Goal: Transaction & Acquisition: Purchase product/service

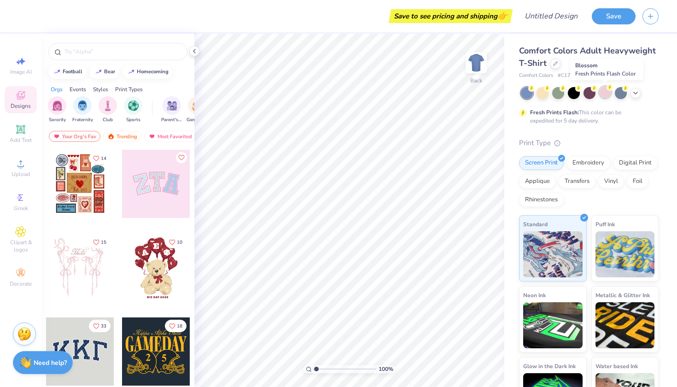
click at [605, 92] on div at bounding box center [605, 92] width 12 height 12
click at [19, 168] on icon at bounding box center [20, 163] width 11 height 11
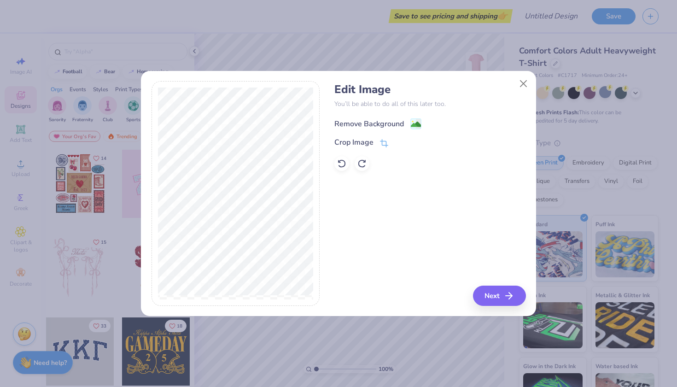
click at [366, 122] on div "Remove Background" at bounding box center [369, 123] width 70 height 11
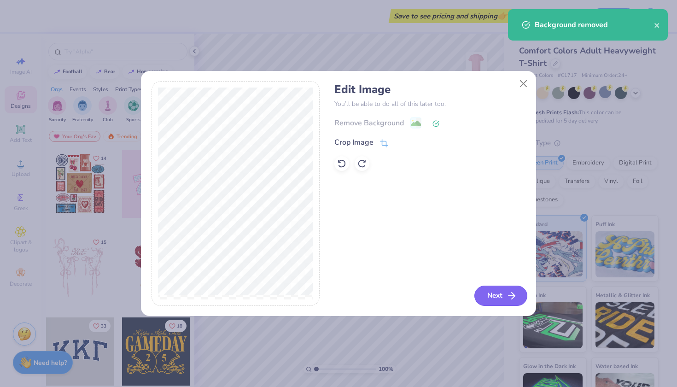
click at [499, 293] on button "Next" at bounding box center [500, 295] width 53 height 20
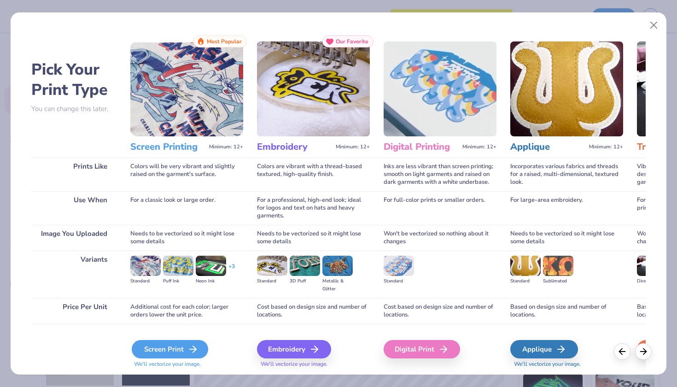
click at [176, 355] on div "Screen Print" at bounding box center [170, 349] width 76 height 18
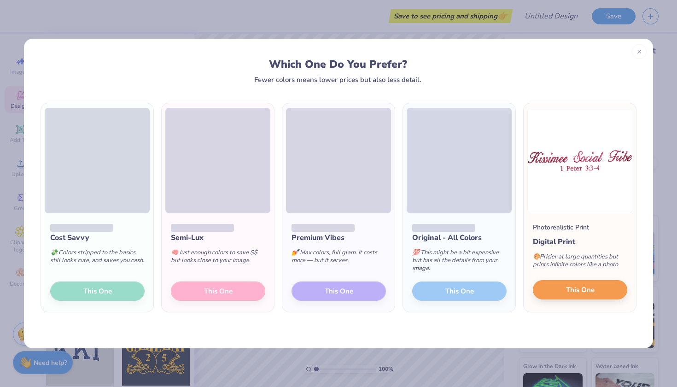
click at [613, 290] on button "This One" at bounding box center [580, 289] width 94 height 19
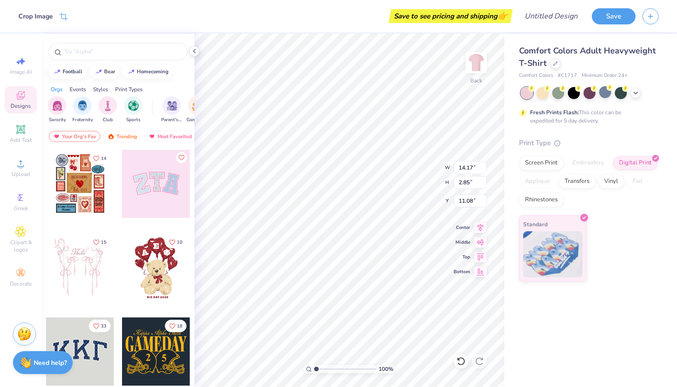
type input "4.81"
click at [553, 66] on div at bounding box center [555, 63] width 10 height 10
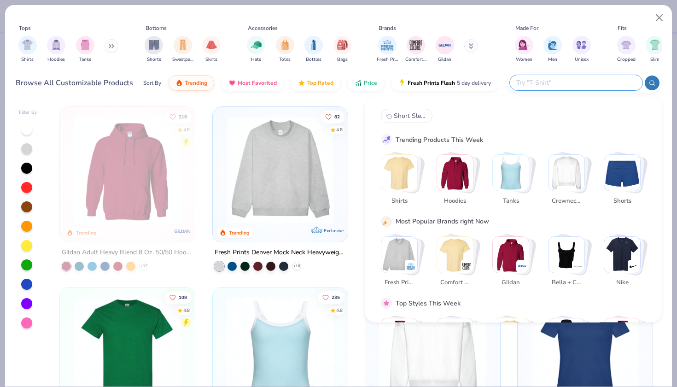
click at [586, 80] on input "text" at bounding box center [575, 82] width 121 height 11
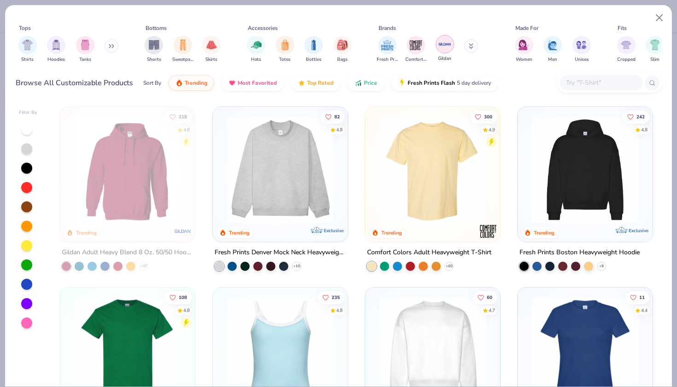
click at [442, 49] on img "filter for Gildan" at bounding box center [445, 44] width 14 height 14
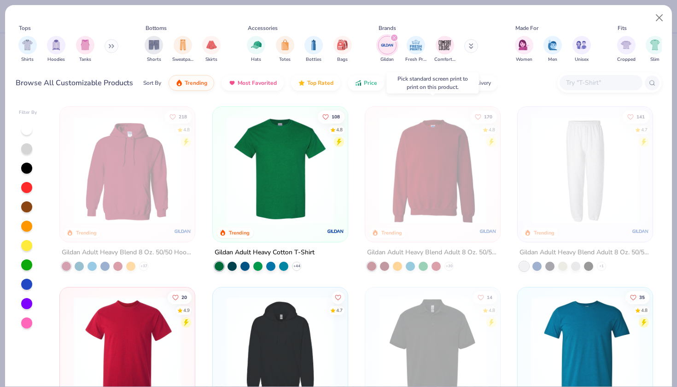
scroll to position [13, 0]
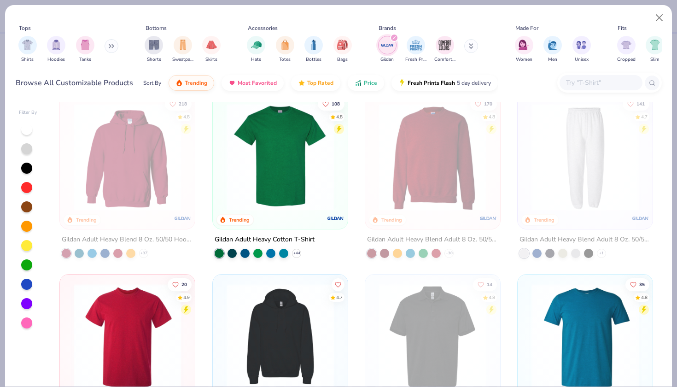
click at [437, 197] on img at bounding box center [432, 156] width 116 height 107
click at [450, 246] on div "Gildan Adult Heavy Blend Adult 8 Oz. 50/50 Fleece Crew + 30" at bounding box center [433, 246] width 136 height 24
click at [661, 14] on button "Close" at bounding box center [658, 17] width 17 height 17
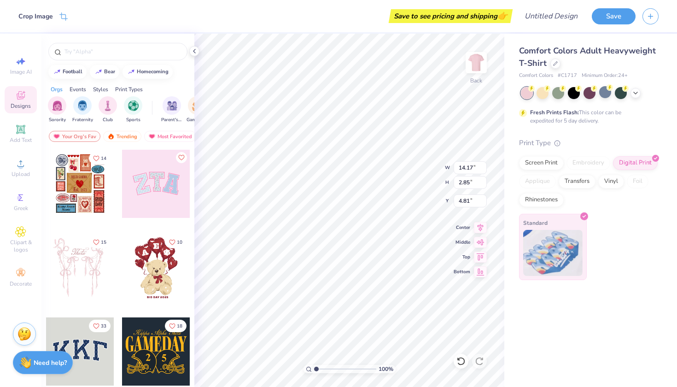
click at [553, 255] on img at bounding box center [552, 253] width 59 height 46
click at [534, 165] on div "Screen Print" at bounding box center [541, 162] width 45 height 14
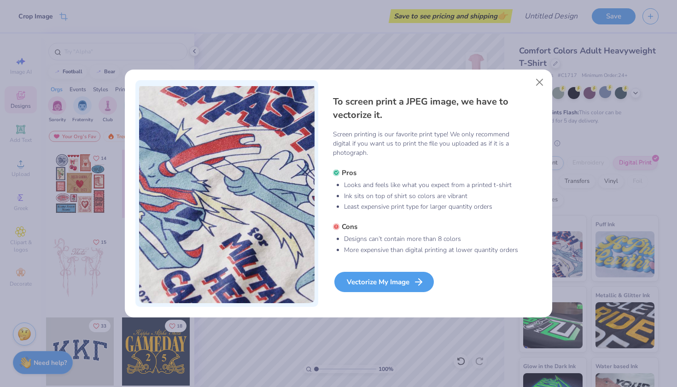
click at [396, 286] on div "Vectorize My Image" at bounding box center [383, 282] width 99 height 20
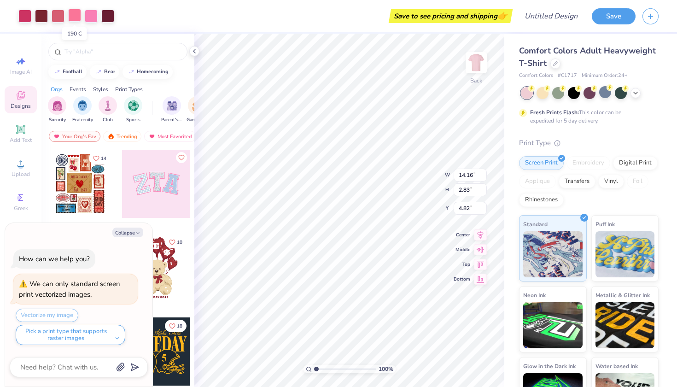
click at [75, 16] on div at bounding box center [74, 15] width 13 height 13
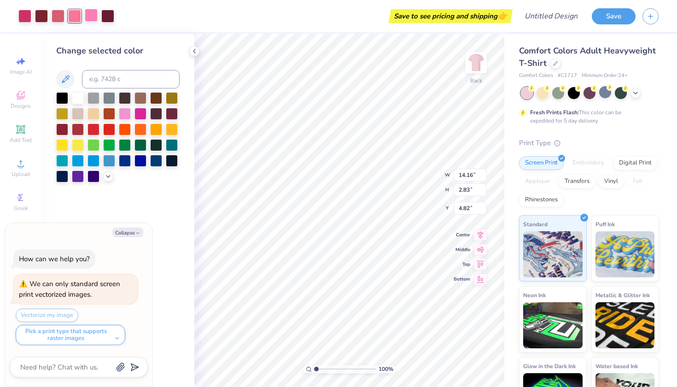
click at [91, 21] on div at bounding box center [91, 15] width 13 height 13
type textarea "x"
click at [129, 81] on input at bounding box center [131, 79] width 98 height 18
type input "190"
type textarea "x"
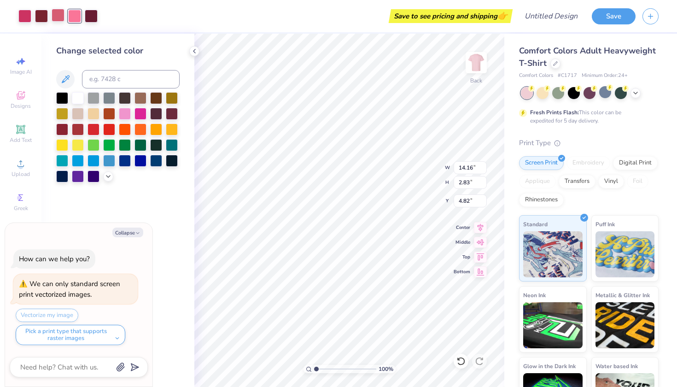
click at [57, 17] on div at bounding box center [58, 15] width 13 height 13
type textarea "x"
click at [113, 77] on input at bounding box center [131, 79] width 98 height 18
type input "190"
type textarea "x"
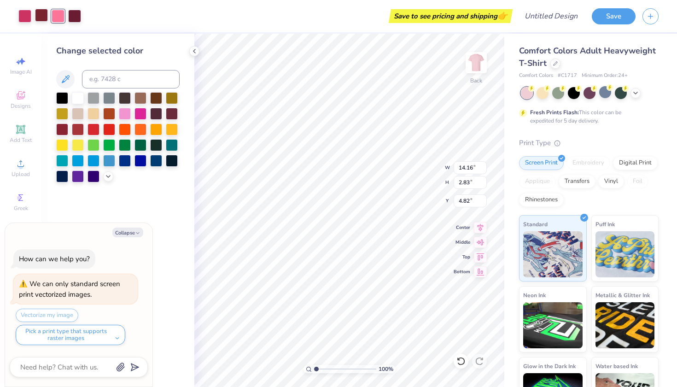
click at [41, 16] on div at bounding box center [41, 15] width 13 height 13
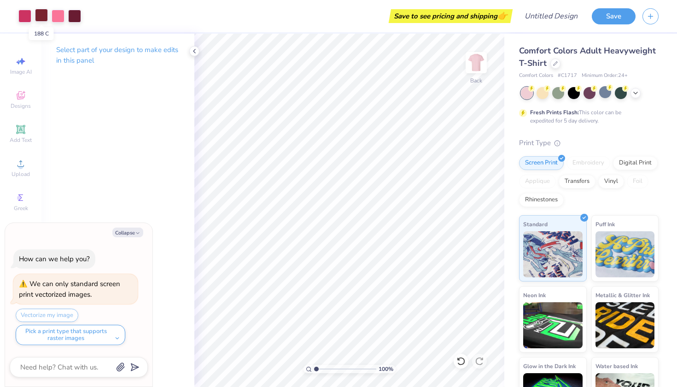
click at [43, 19] on div at bounding box center [41, 15] width 13 height 13
type textarea "x"
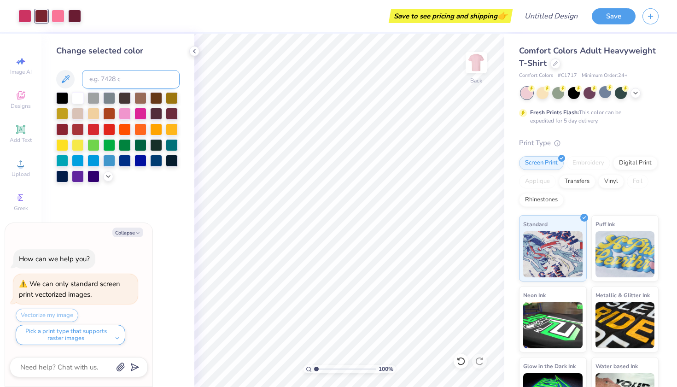
click at [106, 78] on input at bounding box center [131, 79] width 98 height 18
type input "190"
type textarea "x"
click at [56, 16] on div at bounding box center [58, 15] width 13 height 13
type textarea "x"
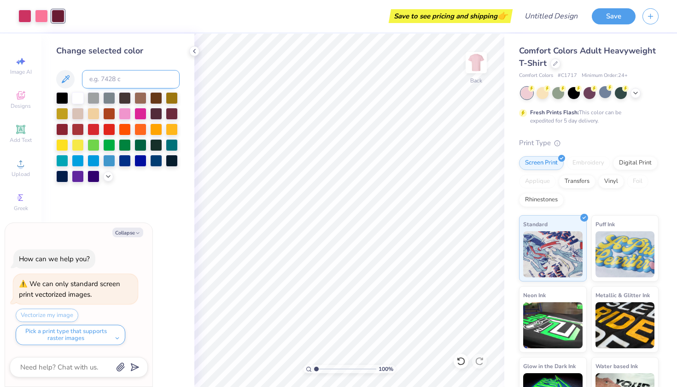
click at [95, 84] on input at bounding box center [131, 79] width 98 height 18
type input "190"
type textarea "x"
click at [18, 8] on div "Art colors" at bounding box center [24, 16] width 48 height 32
click at [21, 12] on div at bounding box center [24, 15] width 13 height 13
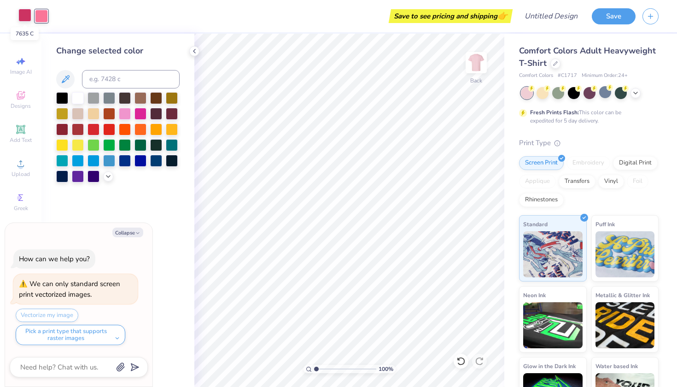
type textarea "x"
click at [119, 86] on input at bounding box center [131, 79] width 98 height 18
type input "190"
type textarea "x"
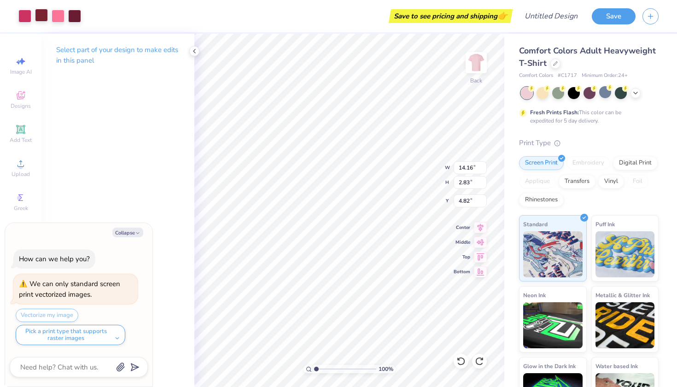
click at [46, 15] on div at bounding box center [41, 15] width 13 height 13
type textarea "x"
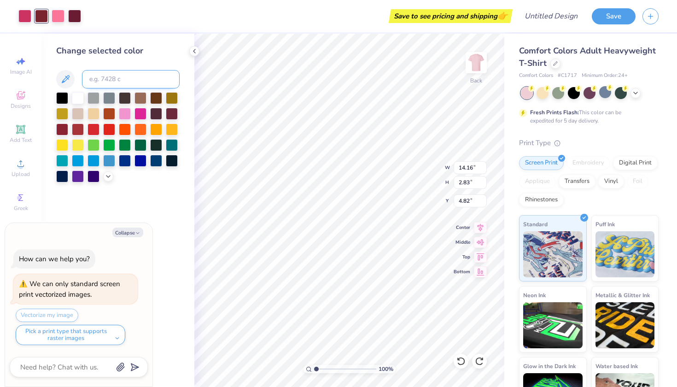
click at [98, 82] on input at bounding box center [131, 79] width 98 height 18
type input "7635"
type textarea "x"
click at [58, 13] on div at bounding box center [58, 15] width 13 height 13
type textarea "x"
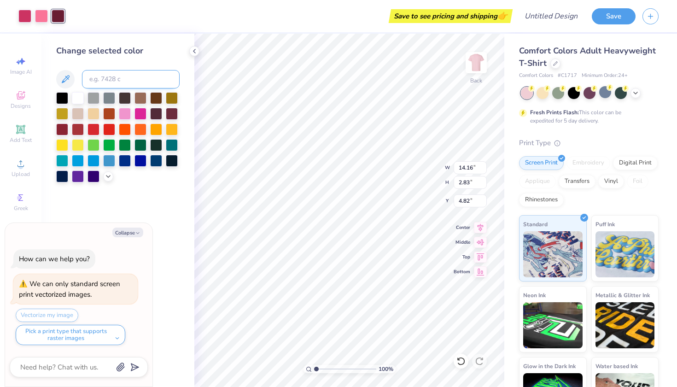
click at [105, 80] on input at bounding box center [131, 79] width 98 height 18
type input "7635"
type textarea "x"
click at [40, 15] on div at bounding box center [41, 15] width 13 height 13
type textarea "x"
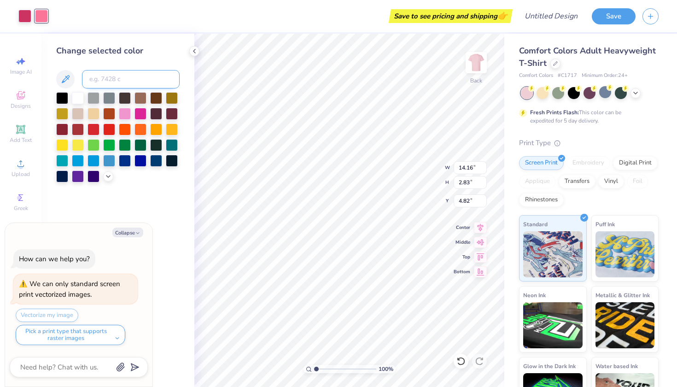
click at [116, 78] on input at bounding box center [131, 79] width 98 height 18
type input "7635"
type textarea "x"
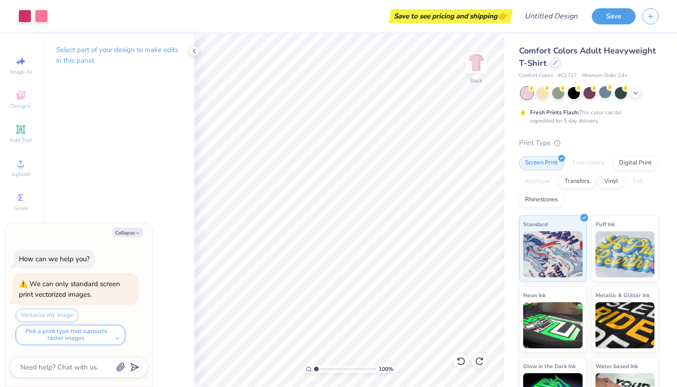
click at [551, 63] on div at bounding box center [555, 63] width 10 height 10
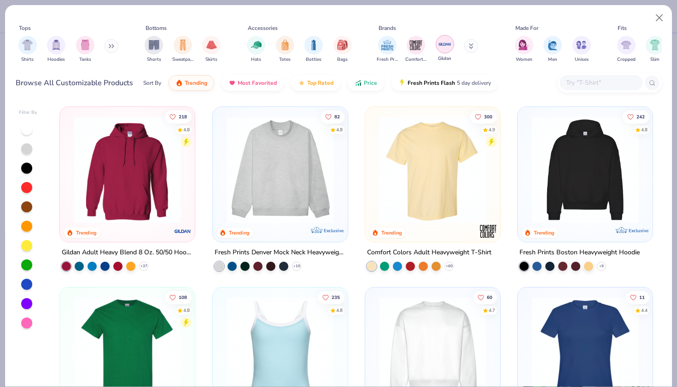
click at [441, 46] on img "filter for Gildan" at bounding box center [445, 44] width 14 height 14
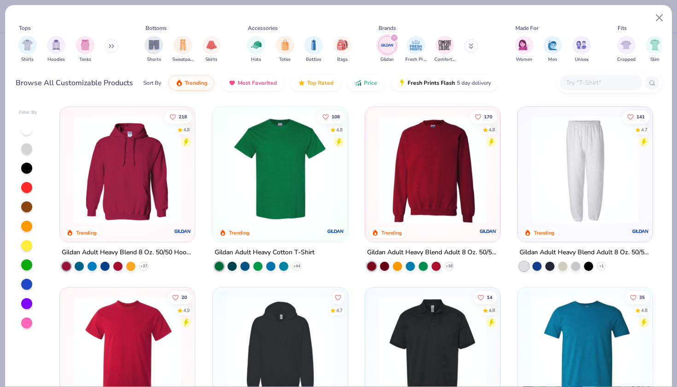
click at [431, 176] on img at bounding box center [432, 169] width 116 height 107
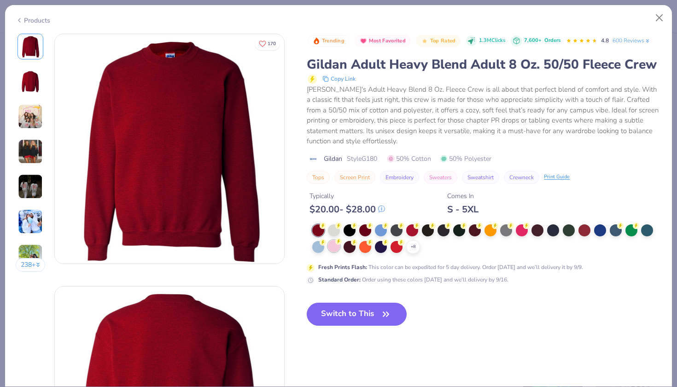
click at [332, 247] on div at bounding box center [334, 246] width 12 height 12
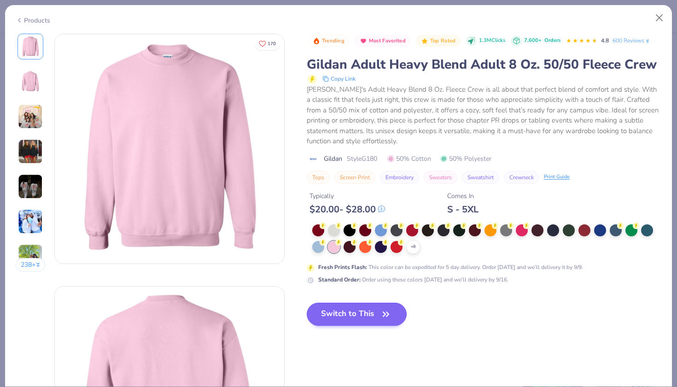
click at [334, 322] on button "Switch to This" at bounding box center [357, 313] width 100 height 23
click at [337, 318] on button "Switch to This" at bounding box center [357, 313] width 100 height 23
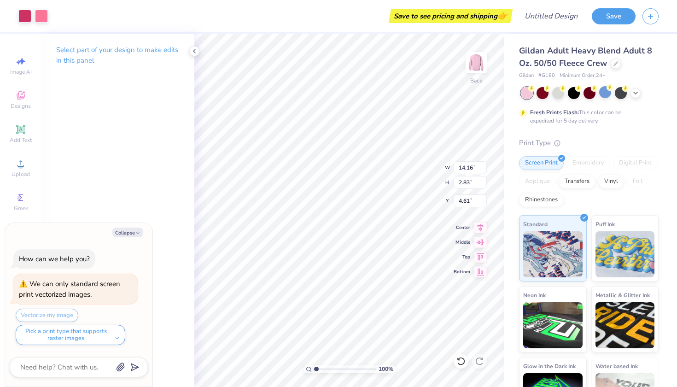
type textarea "x"
type input "4.53"
type textarea "x"
type input "13.26"
type input "2.65"
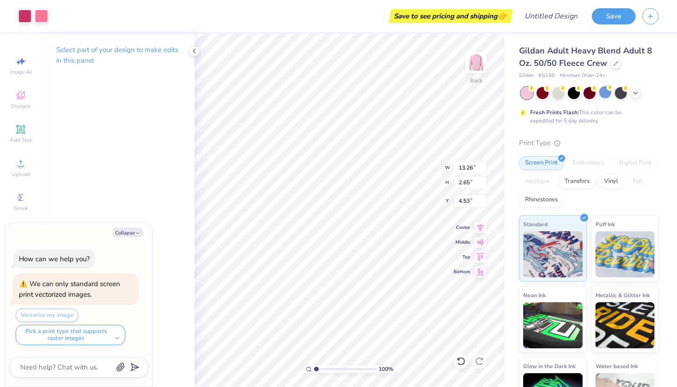
type textarea "x"
type input "4.32"
type textarea "x"
type input "12.12"
type input "2.42"
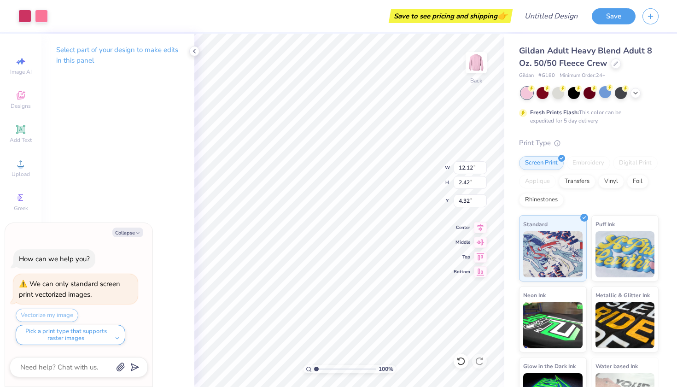
type textarea "x"
type input "4.36"
type textarea "x"
type input "12.23"
type input "2.44"
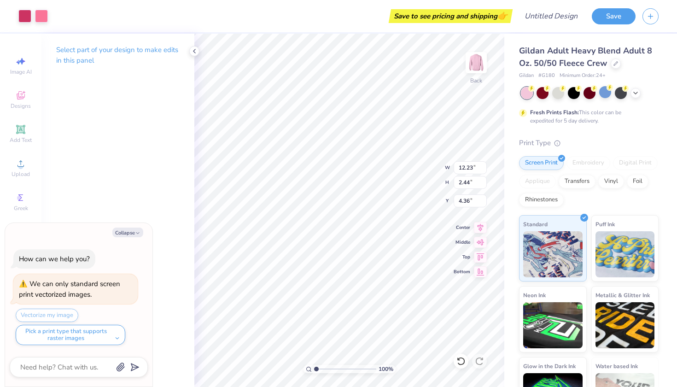
type textarea "x"
type input "4.28"
type textarea "x"
type input "4.20"
type textarea "x"
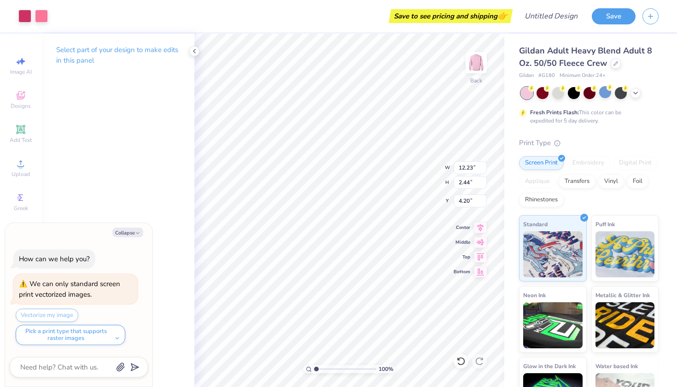
type input "12.45"
type input "2.49"
click at [482, 232] on div "100 % Back W 12.45 12.45 " H 2.49 2.49 " Y 4.20 4.20 " Center Middle Top Bottom" at bounding box center [349, 210] width 310 height 353
type textarea "x"
type input "11.57"
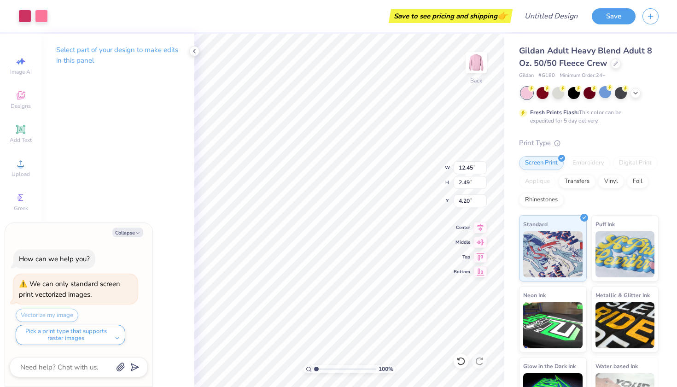
type input "2.31"
click at [25, 16] on div at bounding box center [24, 15] width 13 height 13
type textarea "x"
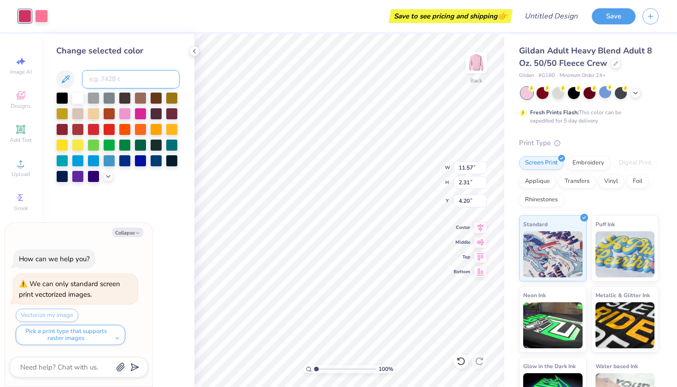
click at [123, 81] on input at bounding box center [131, 79] width 98 height 18
type input "190"
type textarea "x"
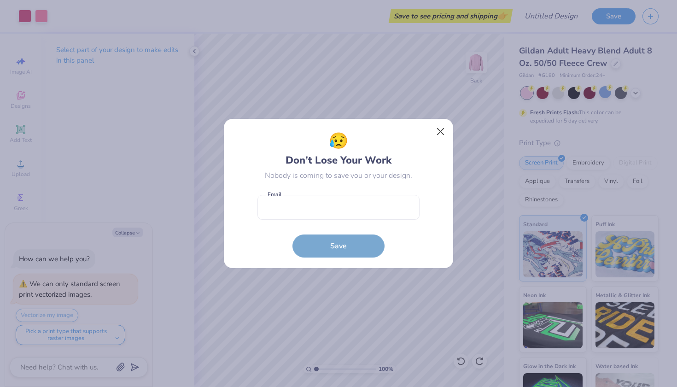
click at [441, 131] on button "Close" at bounding box center [440, 131] width 17 height 17
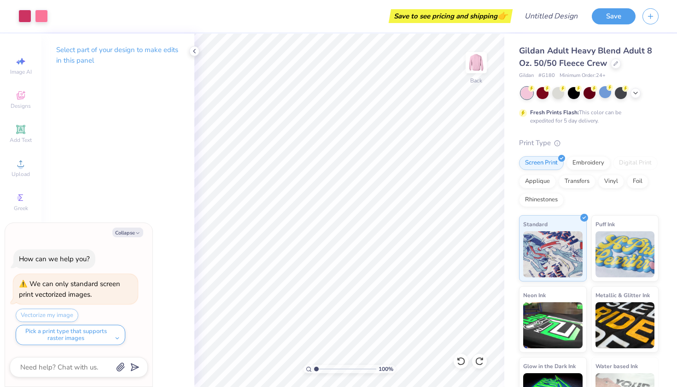
type textarea "x"
